Goal: Find specific page/section: Find specific page/section

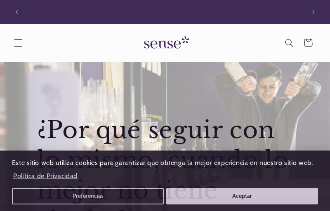
scroll to position [0, 288]
